Goal: Task Accomplishment & Management: Manage account settings

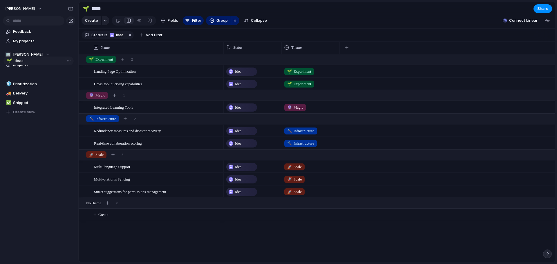
drag, startPoint x: 24, startPoint y: 74, endPoint x: 24, endPoint y: 60, distance: 13.6
click at [24, 70] on div "🌱 Ideas 🧊 Prioritization 🚚 Delivery ✅ Shipped 🌱 Ideas To pick up a draggable it…" at bounding box center [39, 93] width 72 height 46
drag, startPoint x: 24, startPoint y: 63, endPoint x: 22, endPoint y: 80, distance: 17.3
click at [22, 80] on section "🏢 [PERSON_NAME] Projects 🌱 Ideas 🧊 Prioritization 🚚 Delivery ✅ Shipped To pick …" at bounding box center [39, 81] width 78 height 71
drag, startPoint x: 21, startPoint y: 64, endPoint x: 20, endPoint y: 76, distance: 12.2
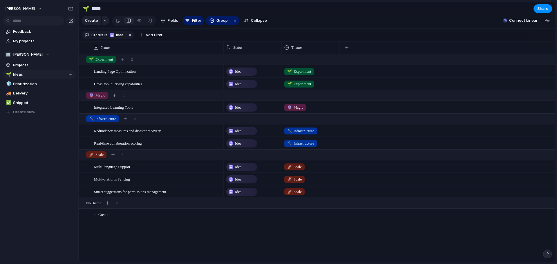
click at [20, 76] on section "🏢 [PERSON_NAME] Projects 🌱 Ideas 🧊 Prioritization 🚚 Delivery ✅ Shipped To pick …" at bounding box center [39, 81] width 78 height 71
click at [20, 64] on span "Projects" at bounding box center [43, 65] width 60 height 6
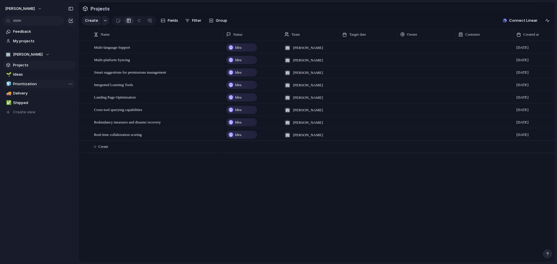
drag, startPoint x: 23, startPoint y: 64, endPoint x: 21, endPoint y: 81, distance: 17.3
click at [21, 81] on section "🏢 [PERSON_NAME] Projects 🌱 Ideas 🧊 Prioritization 🚚 Delivery ✅ Shipped To pick …" at bounding box center [39, 81] width 78 height 71
drag, startPoint x: 21, startPoint y: 73, endPoint x: 23, endPoint y: 54, distance: 18.7
click at [23, 70] on div "🌱 Ideas 🧊 Prioritization 🚚 Delivery ✅ Shipped 🌱 Ideas To pick up a draggable it…" at bounding box center [39, 93] width 72 height 46
click at [38, 144] on div "Open in new tab Copy link Duplicate view Rename view Delete view" at bounding box center [278, 132] width 557 height 264
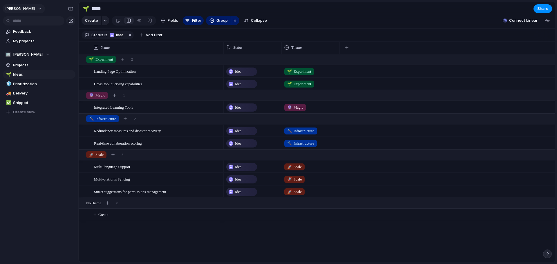
click at [37, 11] on button "istvan-horvath" at bounding box center [24, 8] width 42 height 9
click at [69, 9] on div "Settings Invite members Change theme Sign out" at bounding box center [278, 132] width 557 height 264
click at [69, 9] on div "button" at bounding box center [70, 9] width 5 height 4
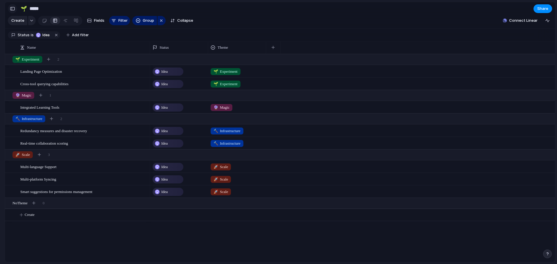
click at [12, 10] on div "button" at bounding box center [12, 9] width 5 height 4
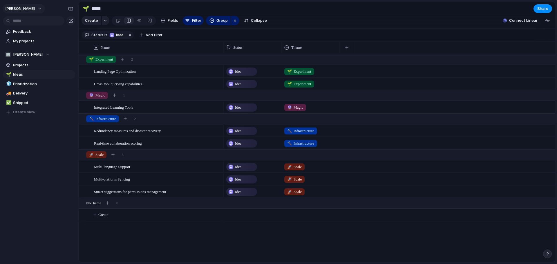
click at [34, 10] on button "[PERSON_NAME]" at bounding box center [24, 8] width 42 height 9
click at [32, 21] on li "Settings" at bounding box center [28, 21] width 48 height 9
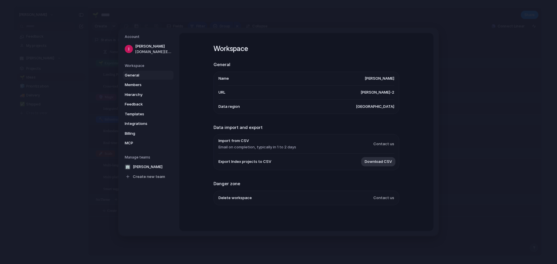
click at [150, 65] on h5 "Workspace" at bounding box center [149, 65] width 49 height 5
click at [151, 83] on span "Members" at bounding box center [143, 85] width 37 height 6
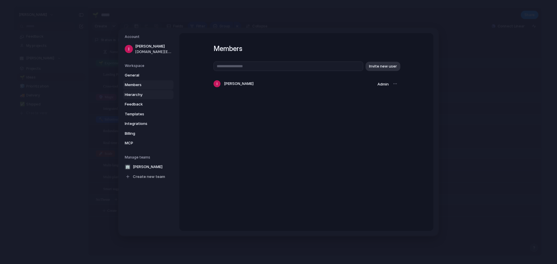
click at [157, 94] on span "Hierarchy" at bounding box center [143, 95] width 37 height 6
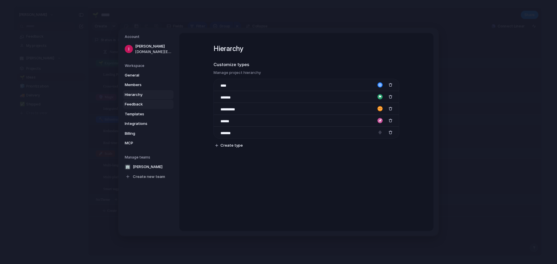
click at [156, 101] on link "Feedback" at bounding box center [148, 104] width 50 height 9
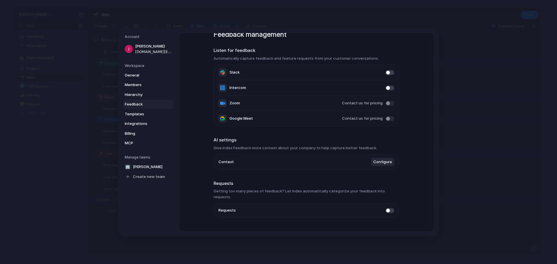
scroll to position [21, 0]
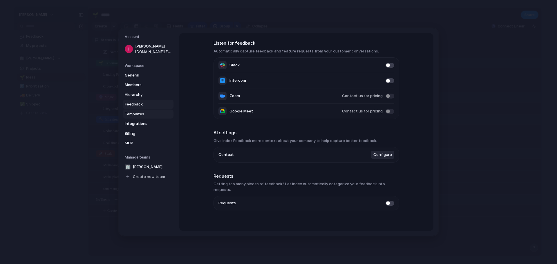
click at [155, 111] on span "Templates" at bounding box center [143, 114] width 37 height 6
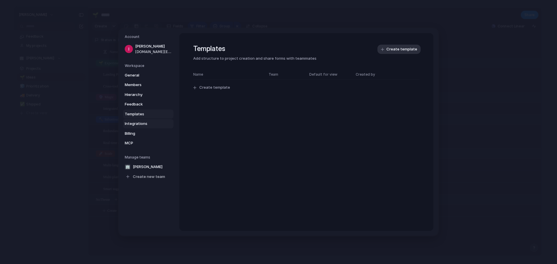
click at [151, 121] on span "Integrations" at bounding box center [143, 124] width 37 height 6
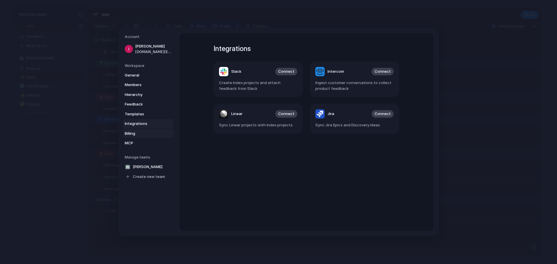
click at [150, 132] on span "Billing" at bounding box center [143, 134] width 37 height 6
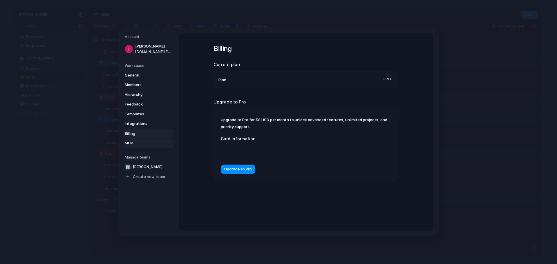
click at [151, 139] on link "MCP" at bounding box center [148, 143] width 50 height 9
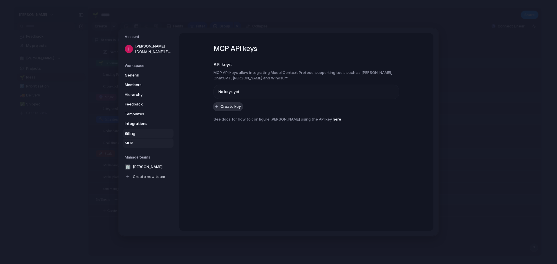
click at [155, 133] on span "Billing" at bounding box center [143, 134] width 37 height 6
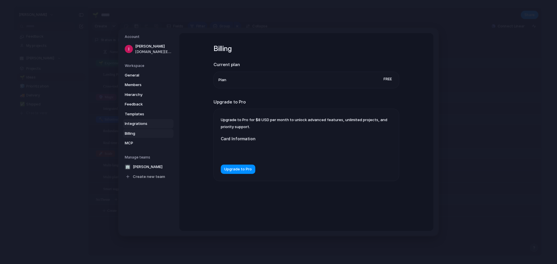
click at [156, 128] on link "Integrations" at bounding box center [148, 123] width 50 height 9
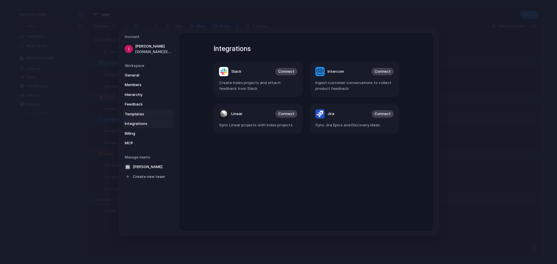
click at [157, 116] on span "Templates" at bounding box center [143, 114] width 37 height 6
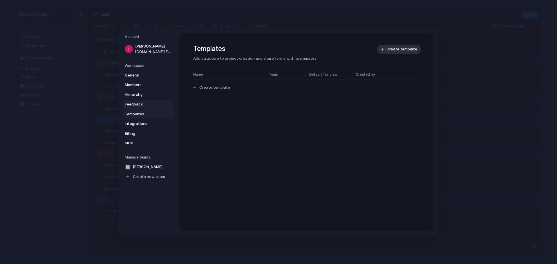
click at [155, 108] on link "Feedback" at bounding box center [148, 104] width 50 height 9
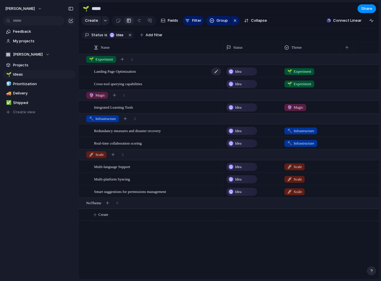
click at [161, 77] on div "Landing Page Optimization" at bounding box center [158, 72] width 128 height 12
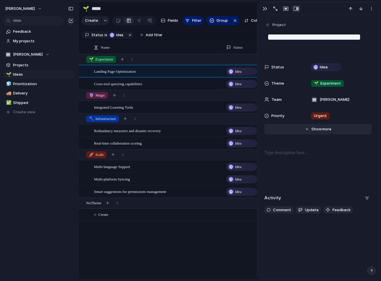
click at [308, 128] on button "Hide Show more" at bounding box center [317, 129] width 107 height 10
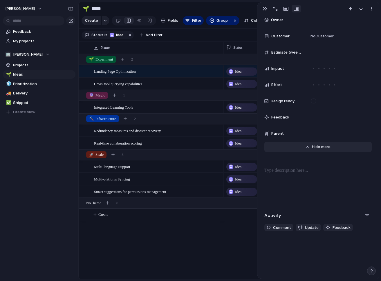
click at [317, 148] on span "Show" at bounding box center [317, 147] width 10 height 6
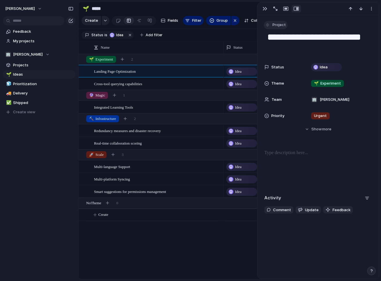
click at [267, 22] on button "Project" at bounding box center [276, 25] width 24 height 8
click at [331, 48] on div "Goal Program Initiative Launch Project Customize" at bounding box center [190, 140] width 381 height 281
click at [332, 81] on span "🌱 Experiment" at bounding box center [327, 84] width 27 height 6
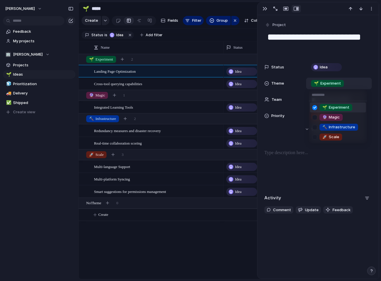
click at [302, 81] on div "🌱 Experiment 🔮 Magic 🔨 Infrastructure 🚀 Scale" at bounding box center [190, 140] width 381 height 281
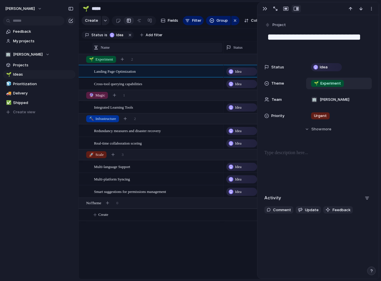
click at [193, 50] on div "Name" at bounding box center [157, 48] width 127 height 6
click at [139, 238] on div "Sort ascending Sort descending" at bounding box center [190, 140] width 381 height 281
click at [139, 238] on div "Landing Page Optimization Cross-tool querying capabilities Integrated Learning …" at bounding box center [229, 166] width 300 height 225
click at [264, 7] on div "button" at bounding box center [264, 8] width 5 height 5
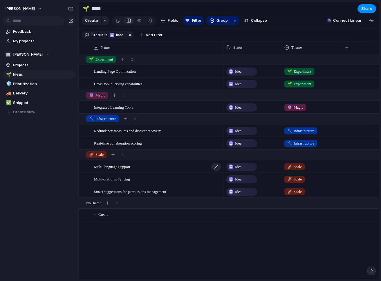
click at [128, 170] on span "Multi-language Support" at bounding box center [112, 166] width 36 height 7
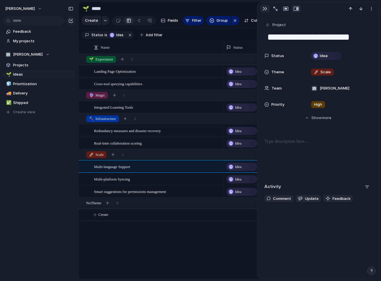
click at [263, 9] on div "button" at bounding box center [264, 8] width 5 height 5
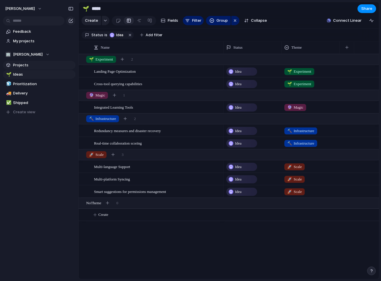
click at [35, 63] on span "Projects" at bounding box center [43, 65] width 60 height 6
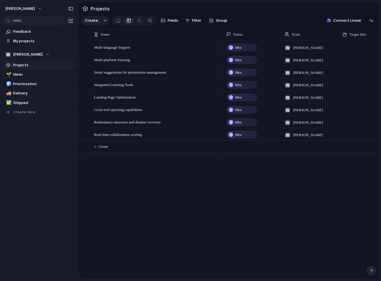
click at [237, 50] on span "Idea" at bounding box center [238, 48] width 6 height 6
click at [191, 173] on div "Idea Planned On track At risk Off track Paused Canceled Done" at bounding box center [190, 140] width 381 height 281
